Goal: Information Seeking & Learning: Check status

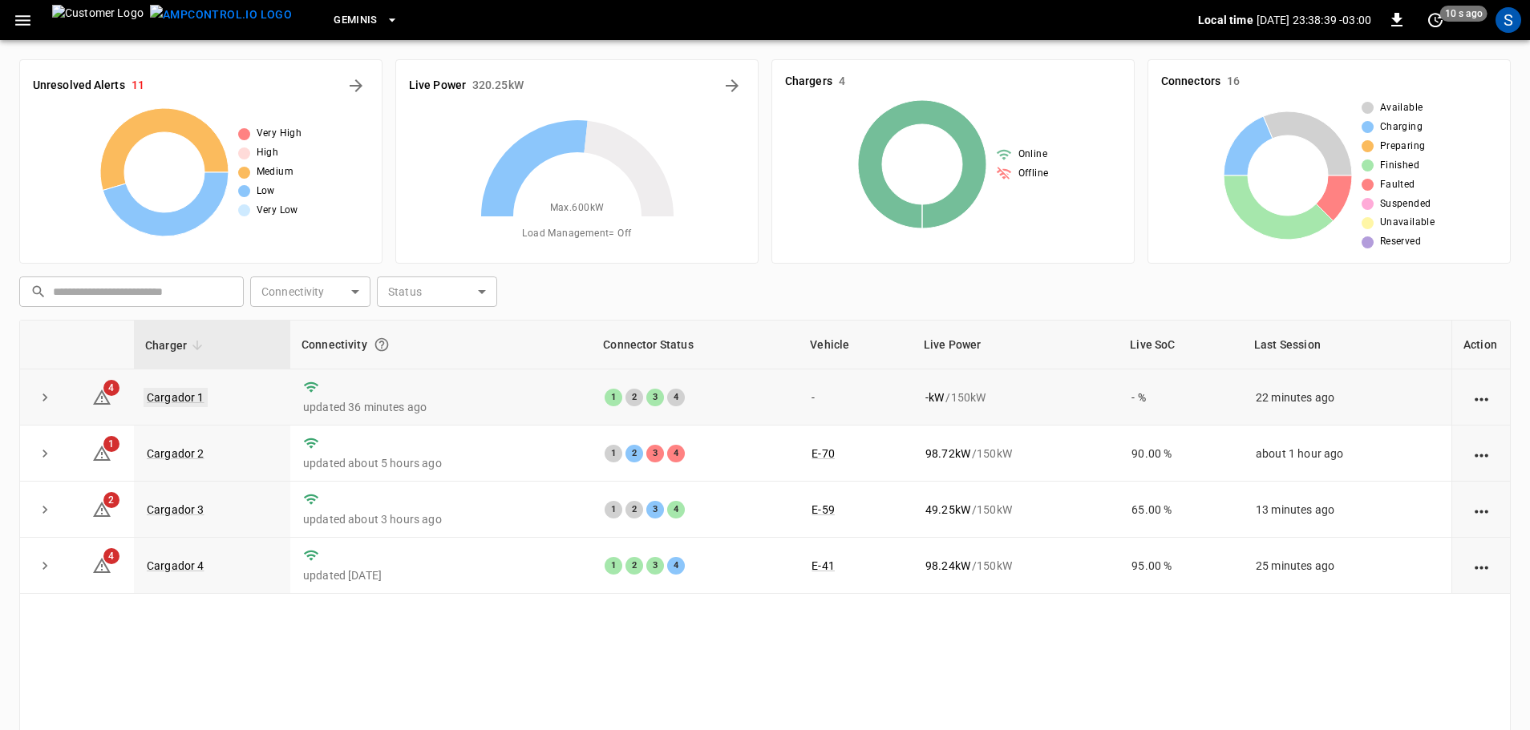
click at [186, 407] on link "Cargador 1" at bounding box center [176, 397] width 64 height 19
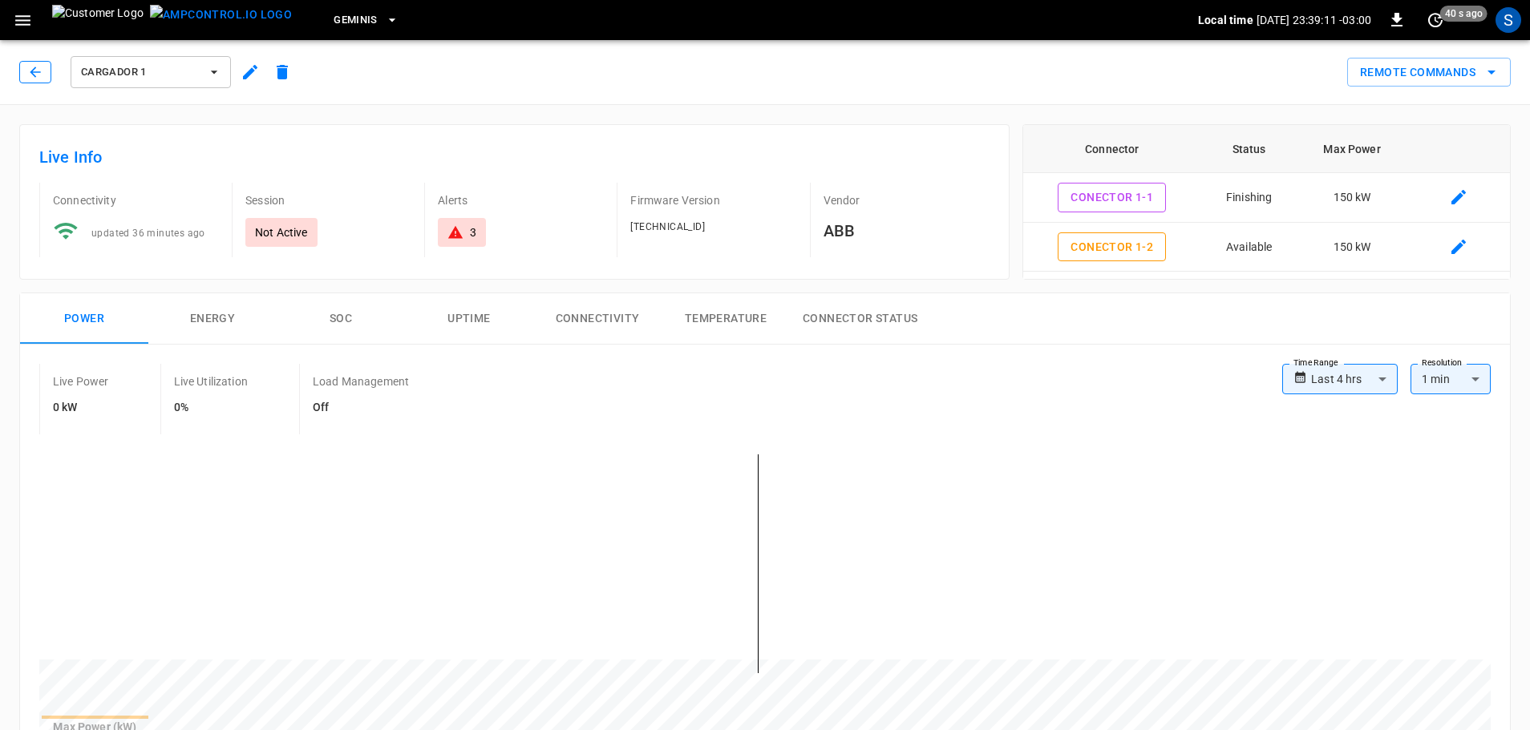
click at [37, 69] on icon "button" at bounding box center [35, 72] width 16 height 16
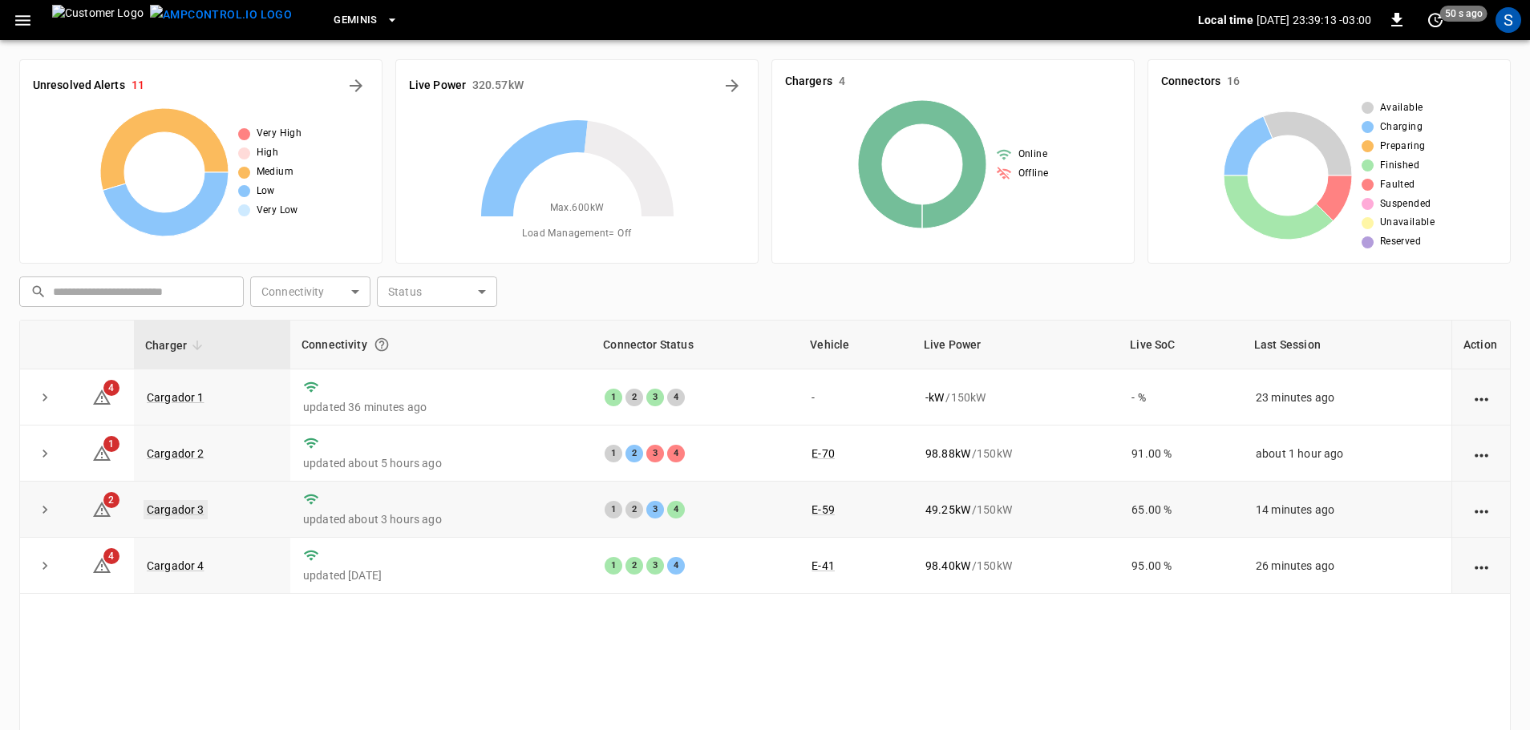
click at [188, 516] on link "Cargador 3" at bounding box center [176, 509] width 64 height 19
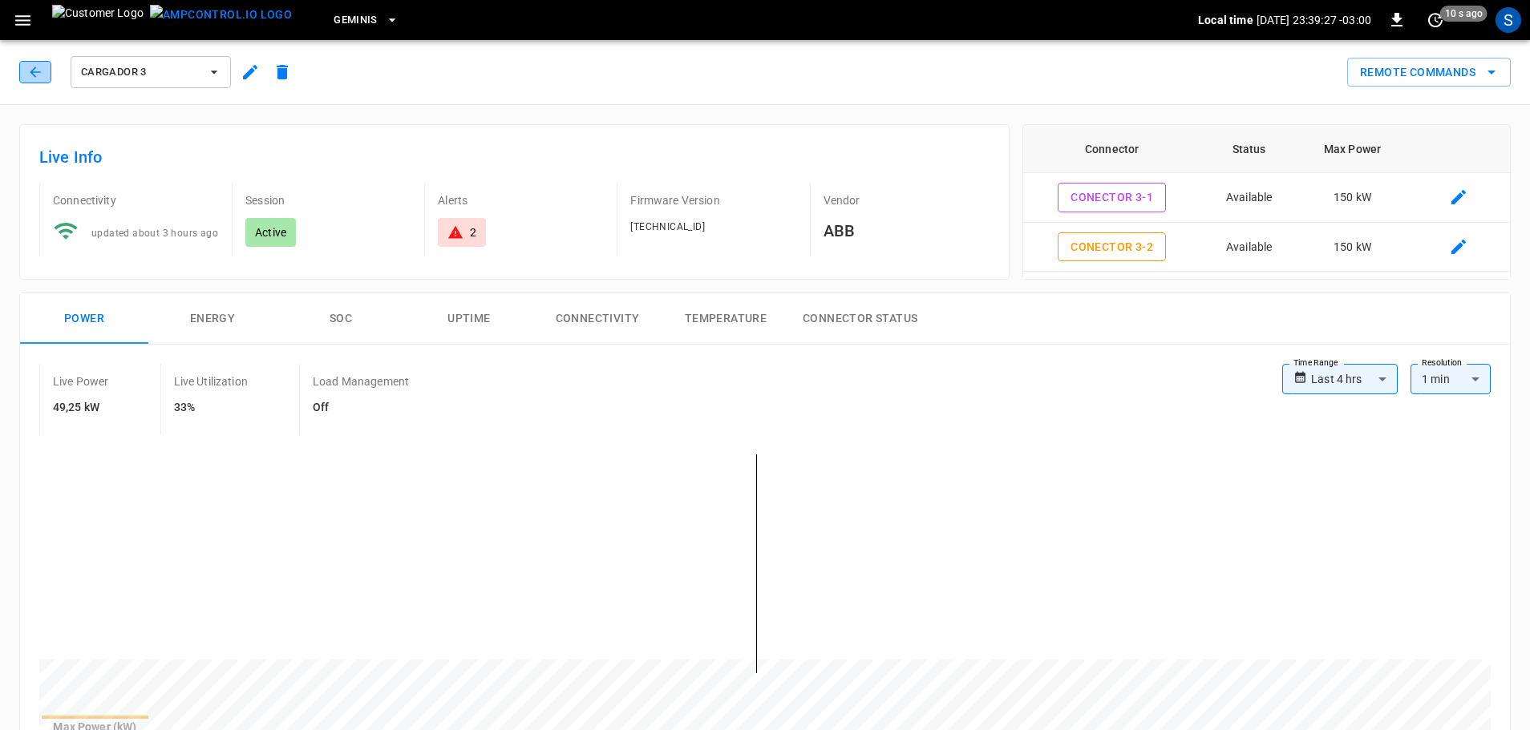
click at [48, 65] on button "button" at bounding box center [35, 72] width 32 height 22
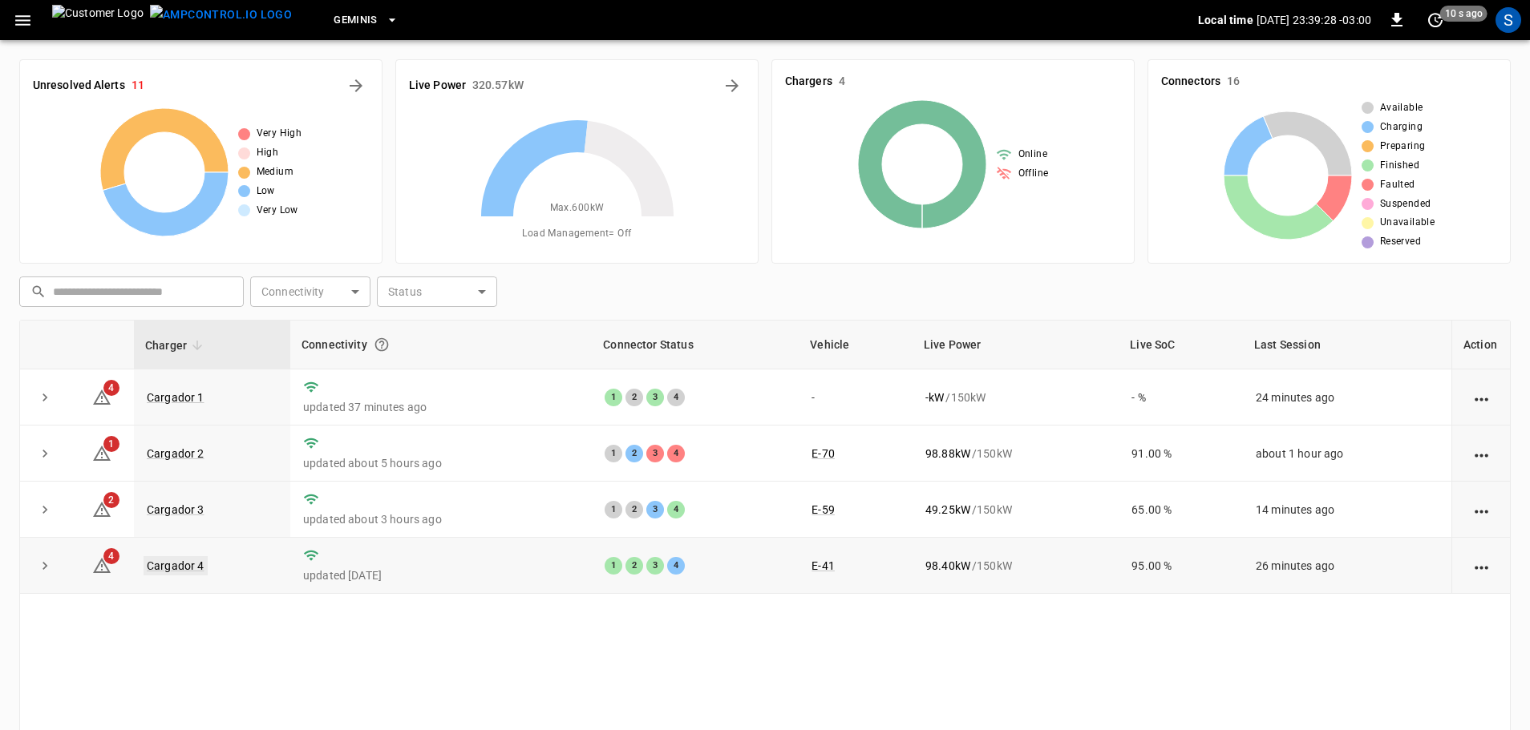
click at [148, 564] on link "Cargador 4" at bounding box center [176, 565] width 64 height 19
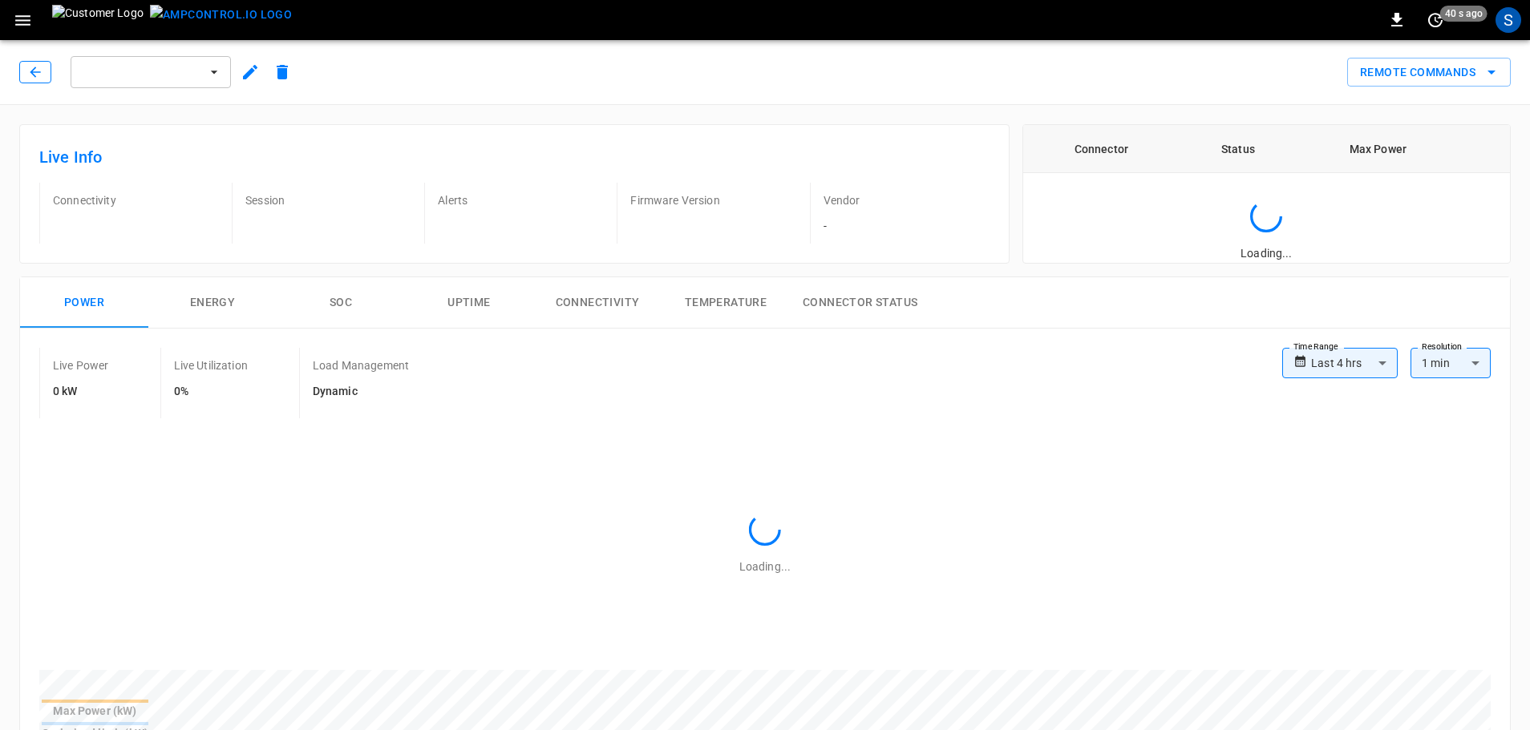
click at [44, 80] on button "button" at bounding box center [35, 72] width 32 height 22
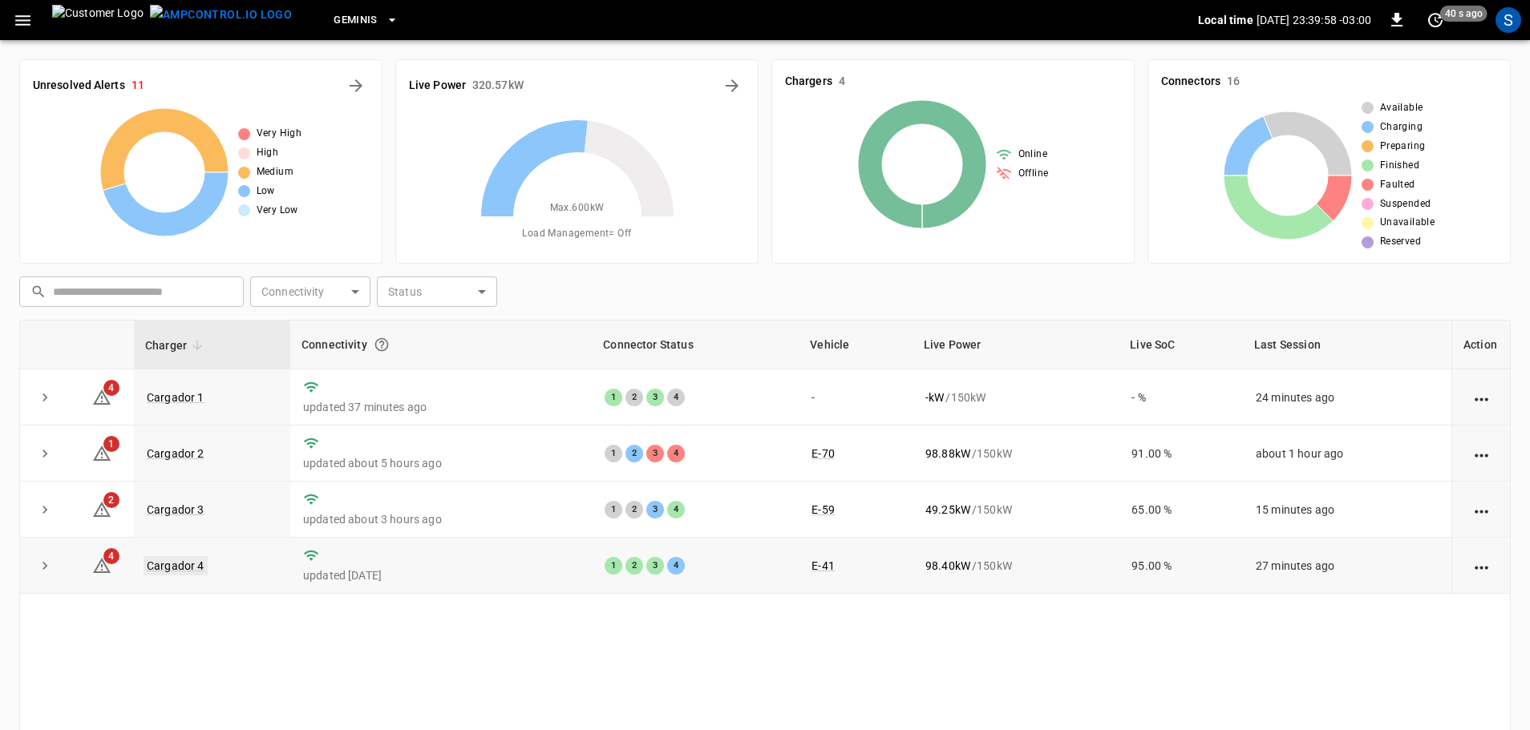
click at [172, 568] on link "Cargador 4" at bounding box center [176, 565] width 64 height 19
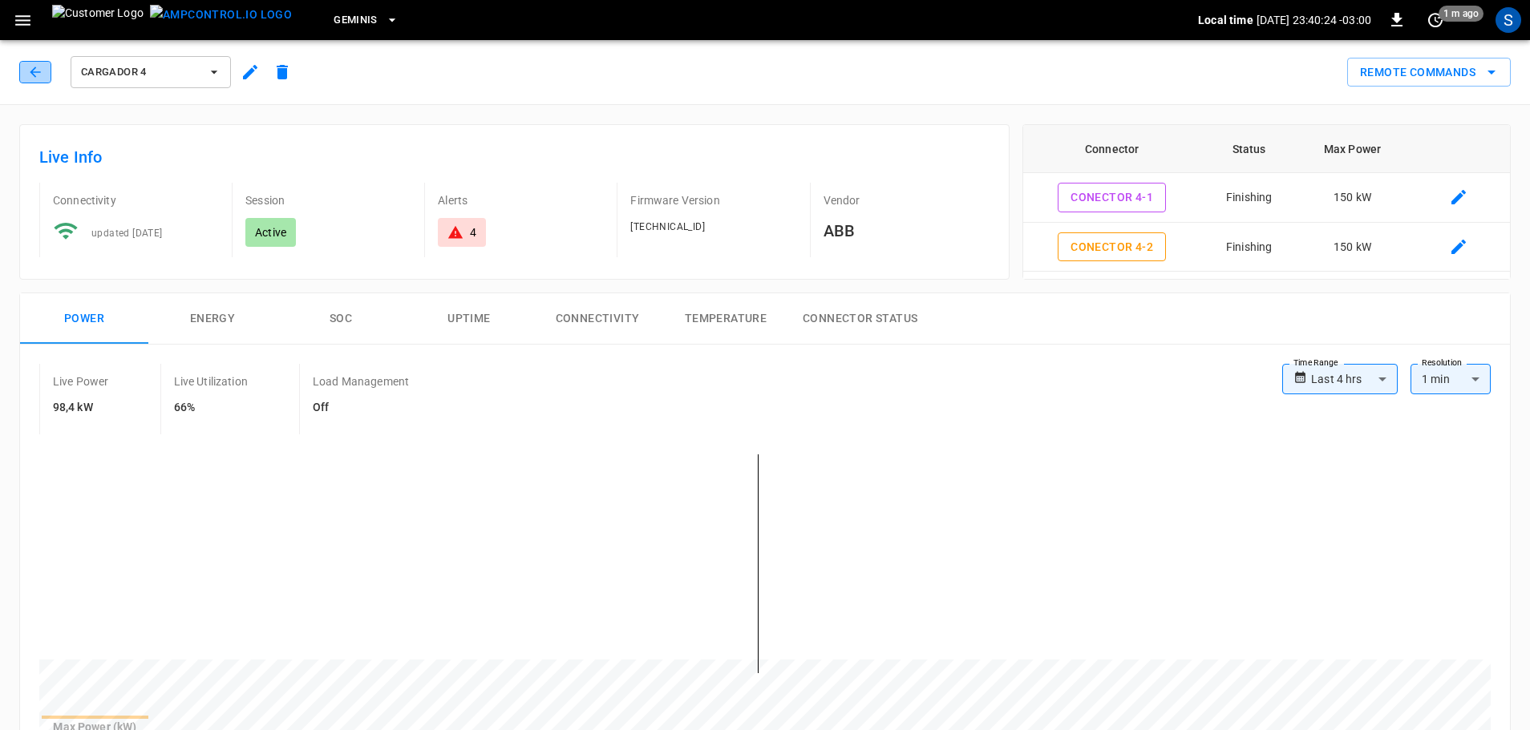
click at [47, 76] on button "button" at bounding box center [35, 72] width 32 height 22
